Goal: Check status: Check status

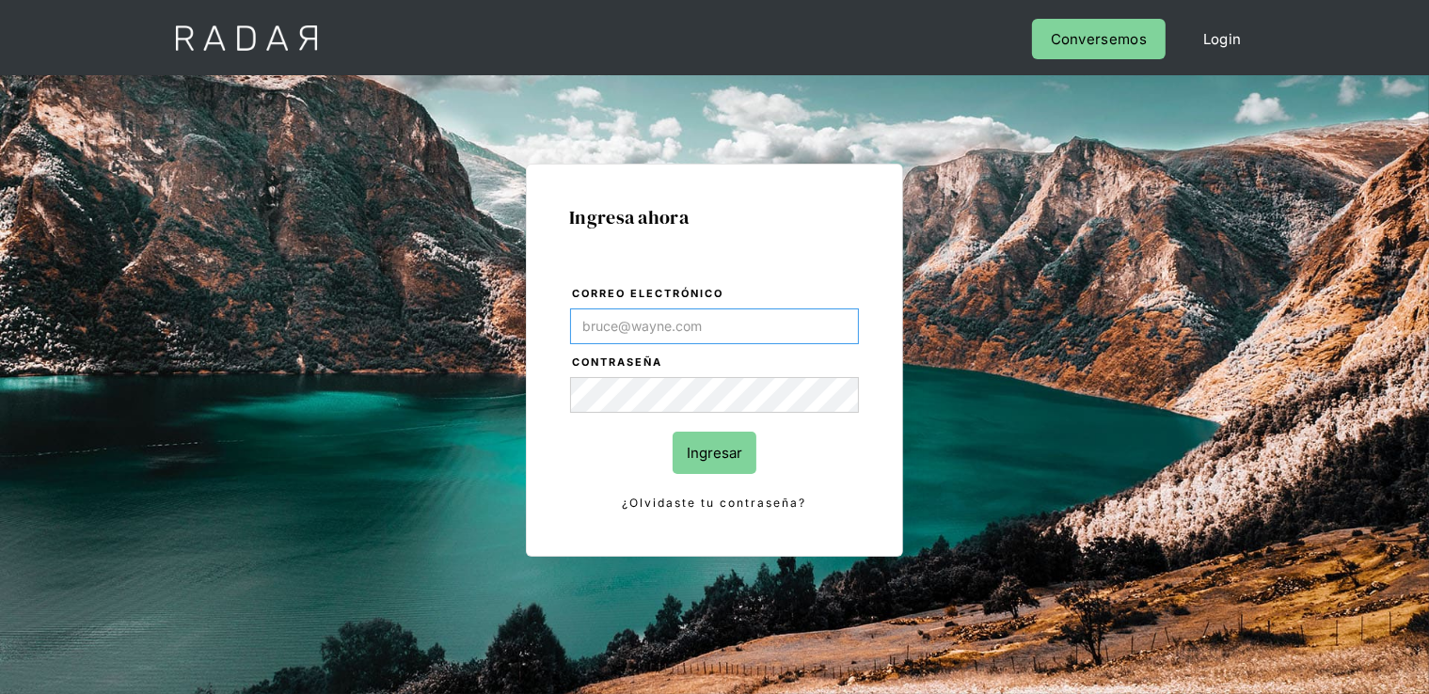
type input "[PERSON_NAME][EMAIL_ADDRESS][DOMAIN_NAME]"
click at [760, 392] on form "Correo electrónico gina.guibovich@monnetpayments.com Contraseña Ingresar ¿Olvid…" at bounding box center [714, 399] width 291 height 230
click at [736, 445] on input "Ingresar" at bounding box center [715, 453] width 84 height 42
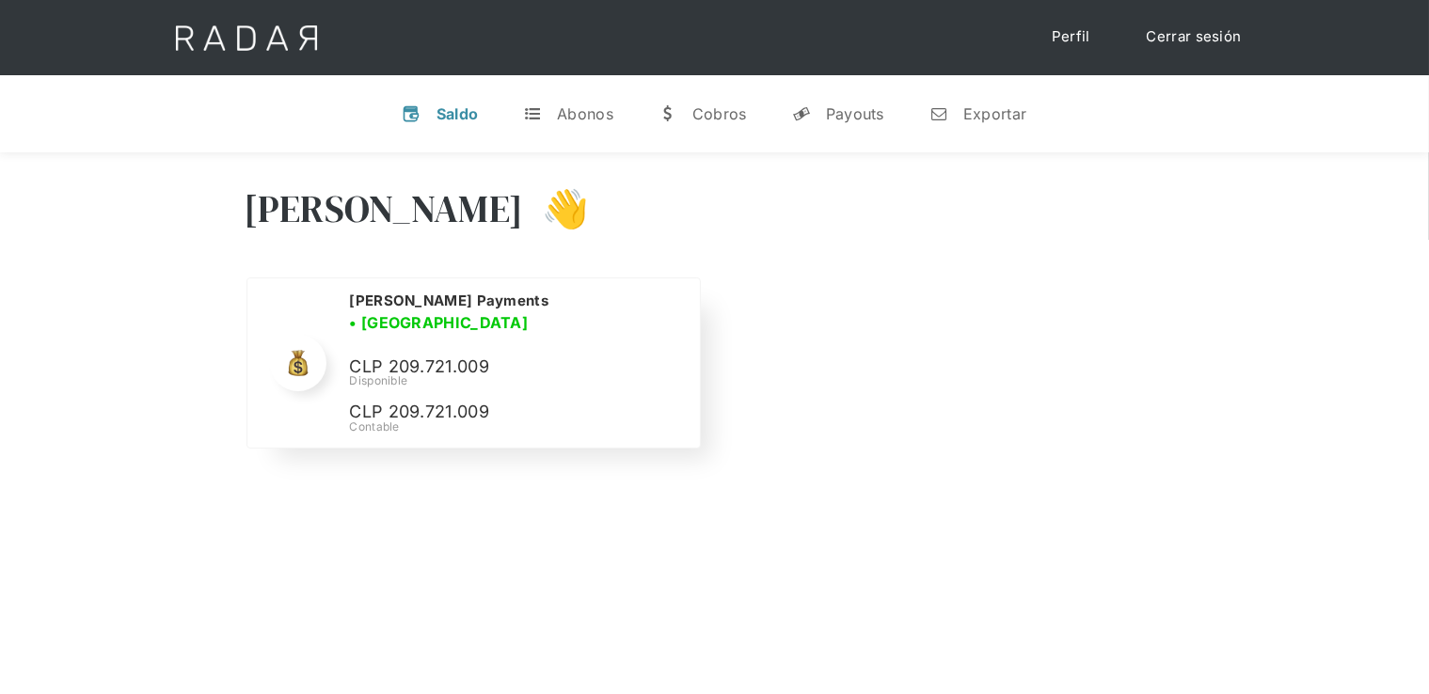
click at [0, 0] on div "[PERSON_NAME] Payments • [GEOGRAPHIC_DATA] • Desconectada CLP 209.721.009 Dispo…" at bounding box center [0, 0] width 0 height 0
click at [0, 0] on p "CLP 209.721.009" at bounding box center [0, 0] width 0 height 0
